Goal: Information Seeking & Learning: Learn about a topic

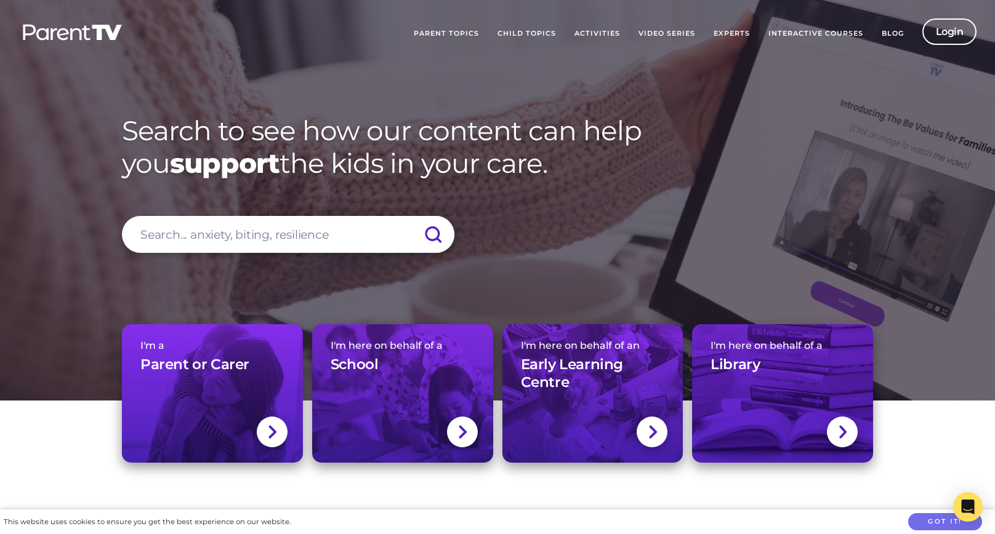
click at [664, 38] on link "Video Series" at bounding box center [666, 33] width 75 height 31
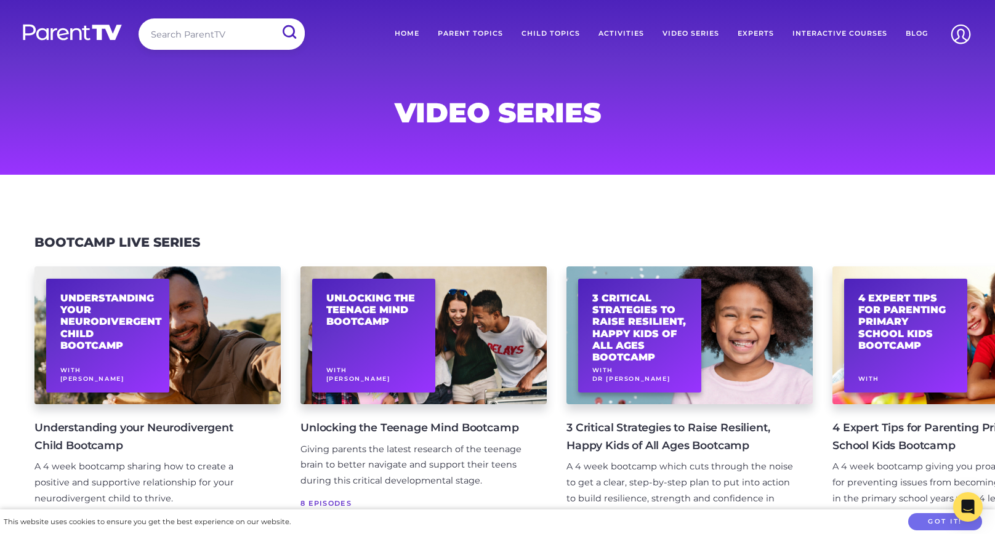
click at [210, 37] on input "search" at bounding box center [222, 33] width 166 height 31
type input "seen the film"
click at [273, 18] on input "submit" at bounding box center [289, 32] width 32 height 28
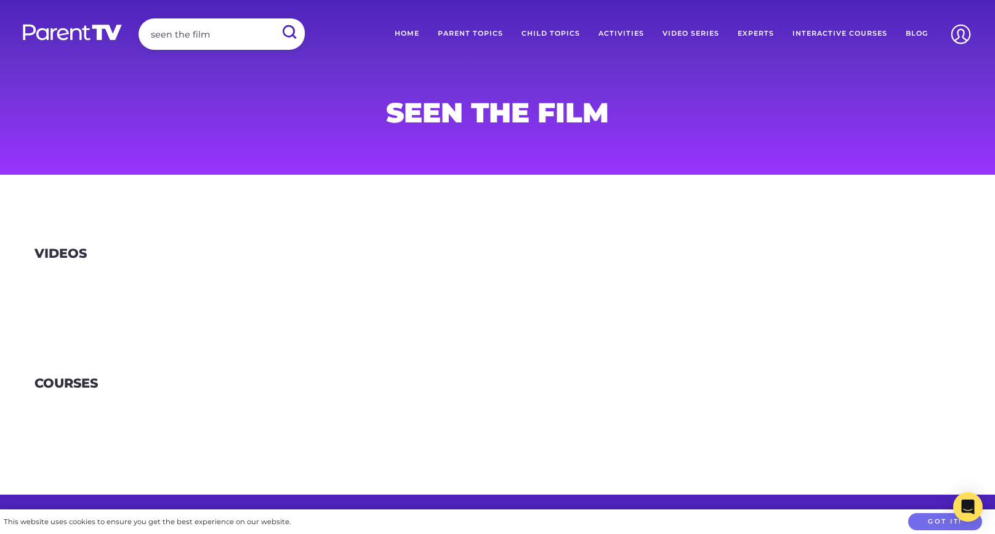
click at [412, 34] on link "Home" at bounding box center [406, 33] width 43 height 31
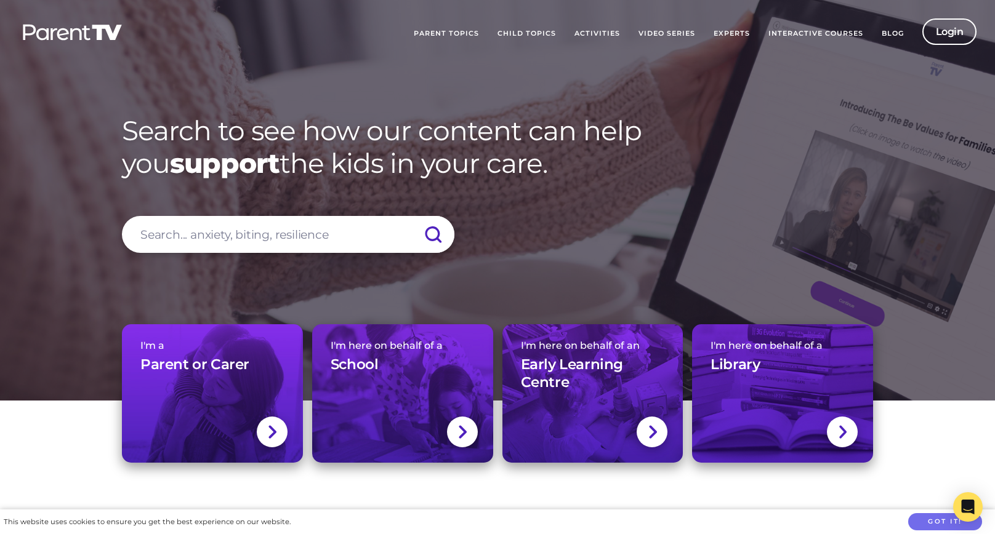
click at [281, 236] on input "search" at bounding box center [288, 234] width 332 height 37
type input "Seen"
click at [411, 216] on input "submit" at bounding box center [432, 234] width 43 height 37
